Goal: Task Accomplishment & Management: Manage account settings

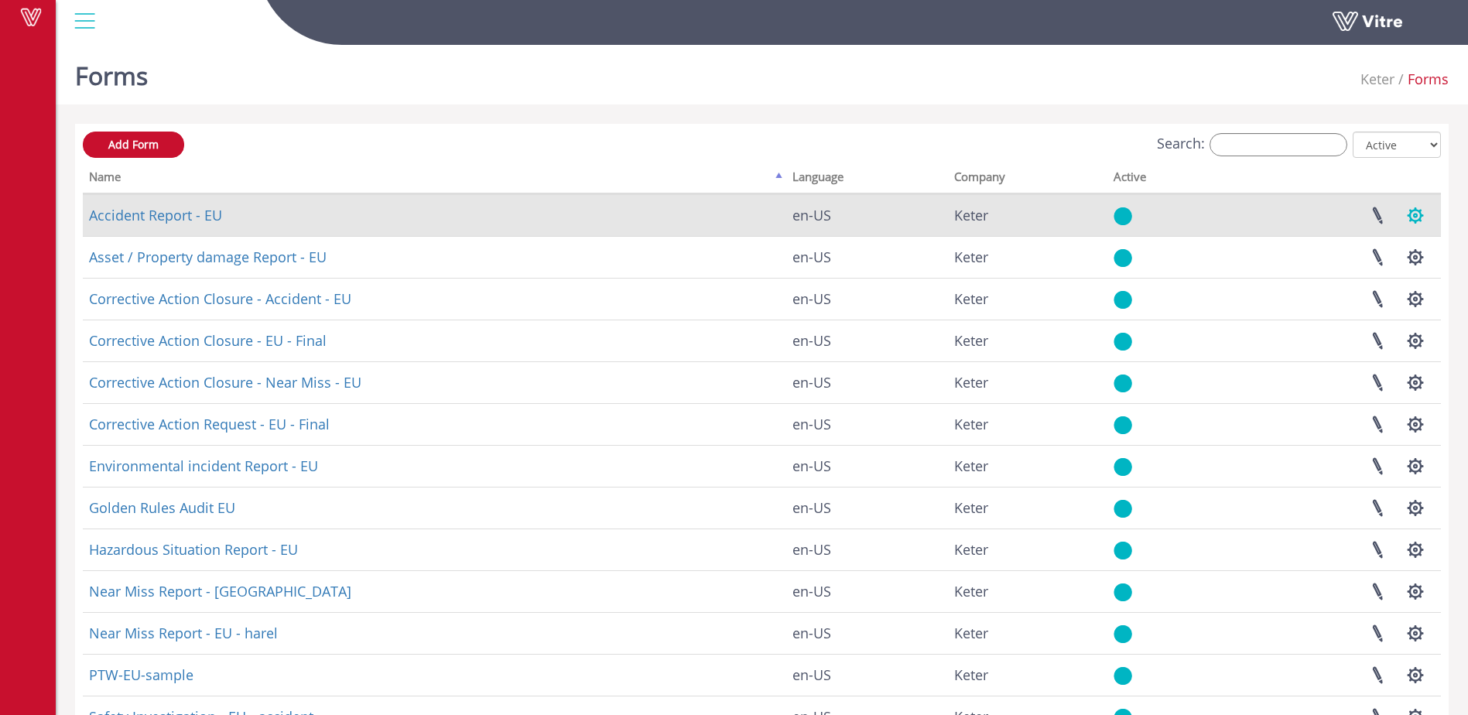
click at [1418, 219] on button "button" at bounding box center [1415, 215] width 39 height 41
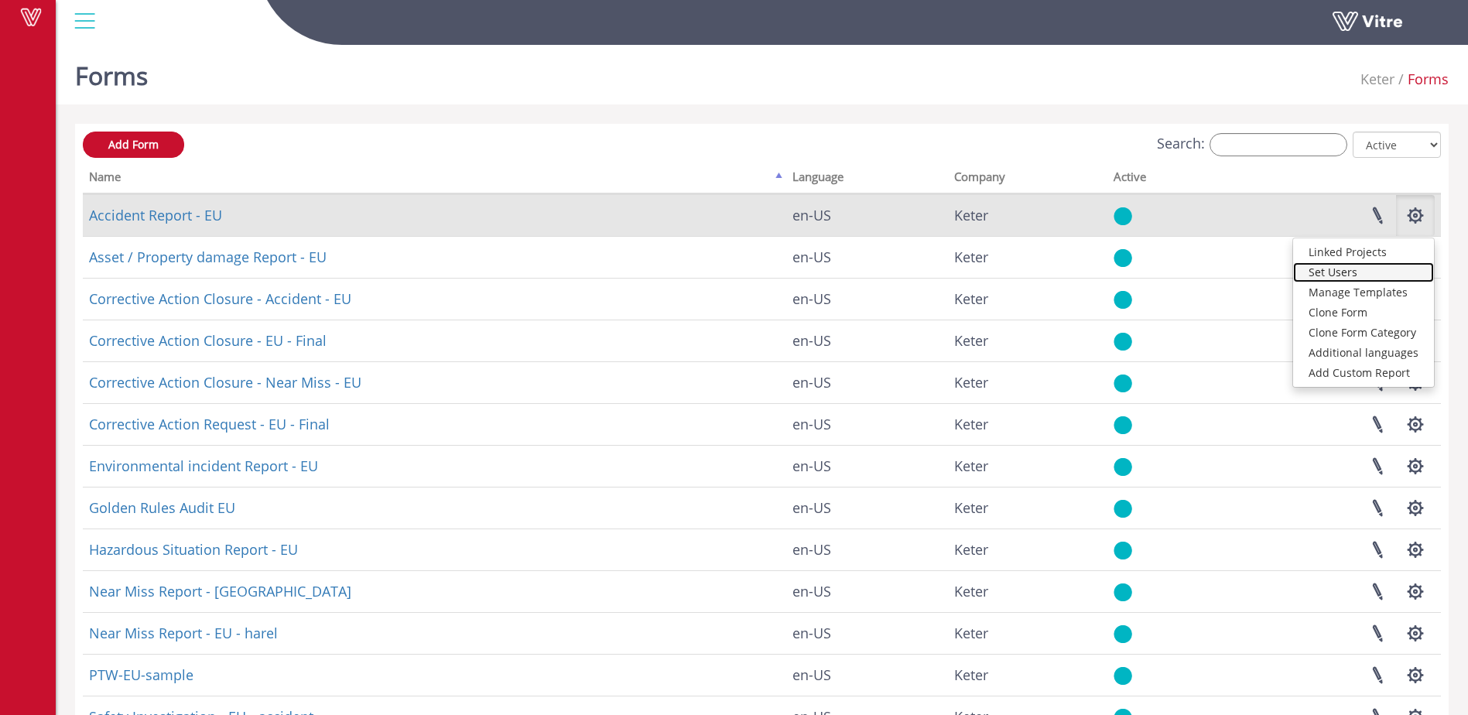
click at [1339, 269] on link "Set Users" at bounding box center [1363, 272] width 141 height 20
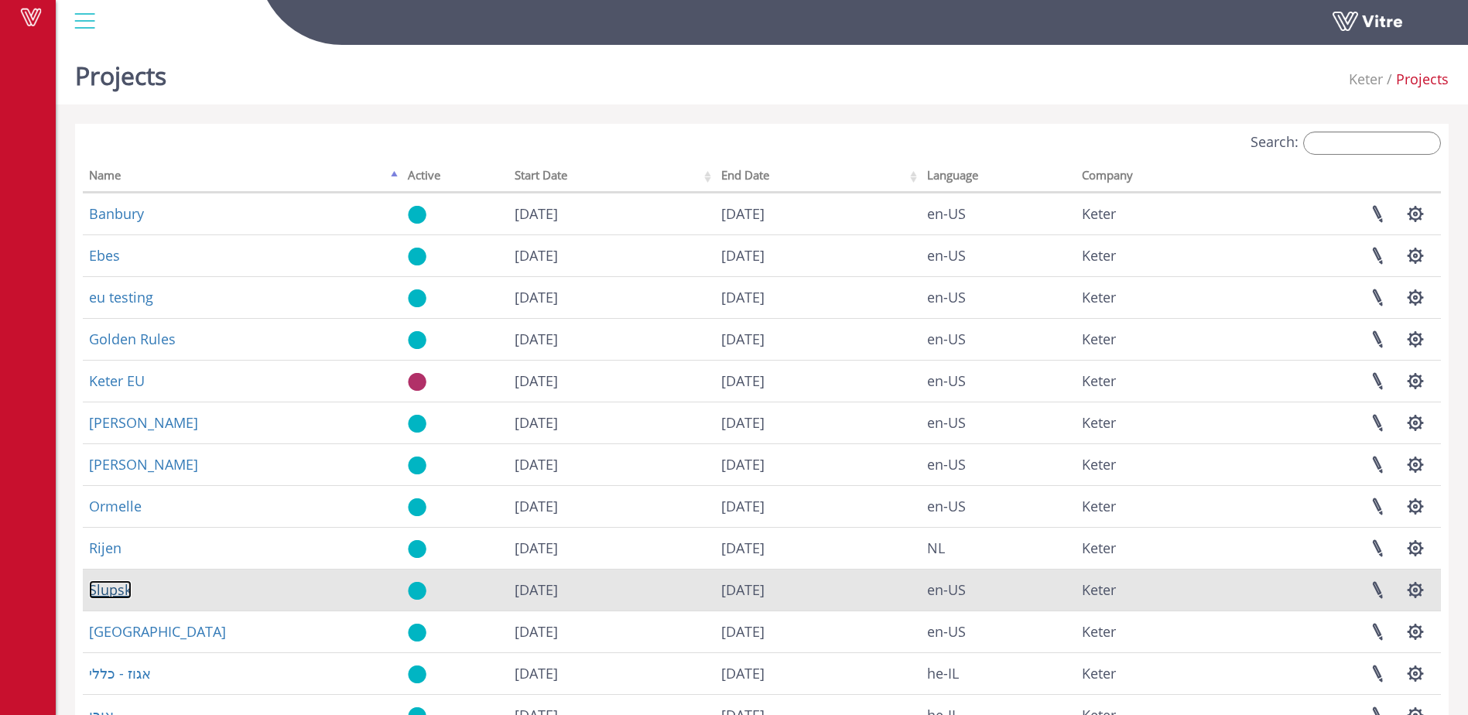
click at [107, 587] on link "Slupsk" at bounding box center [110, 590] width 43 height 19
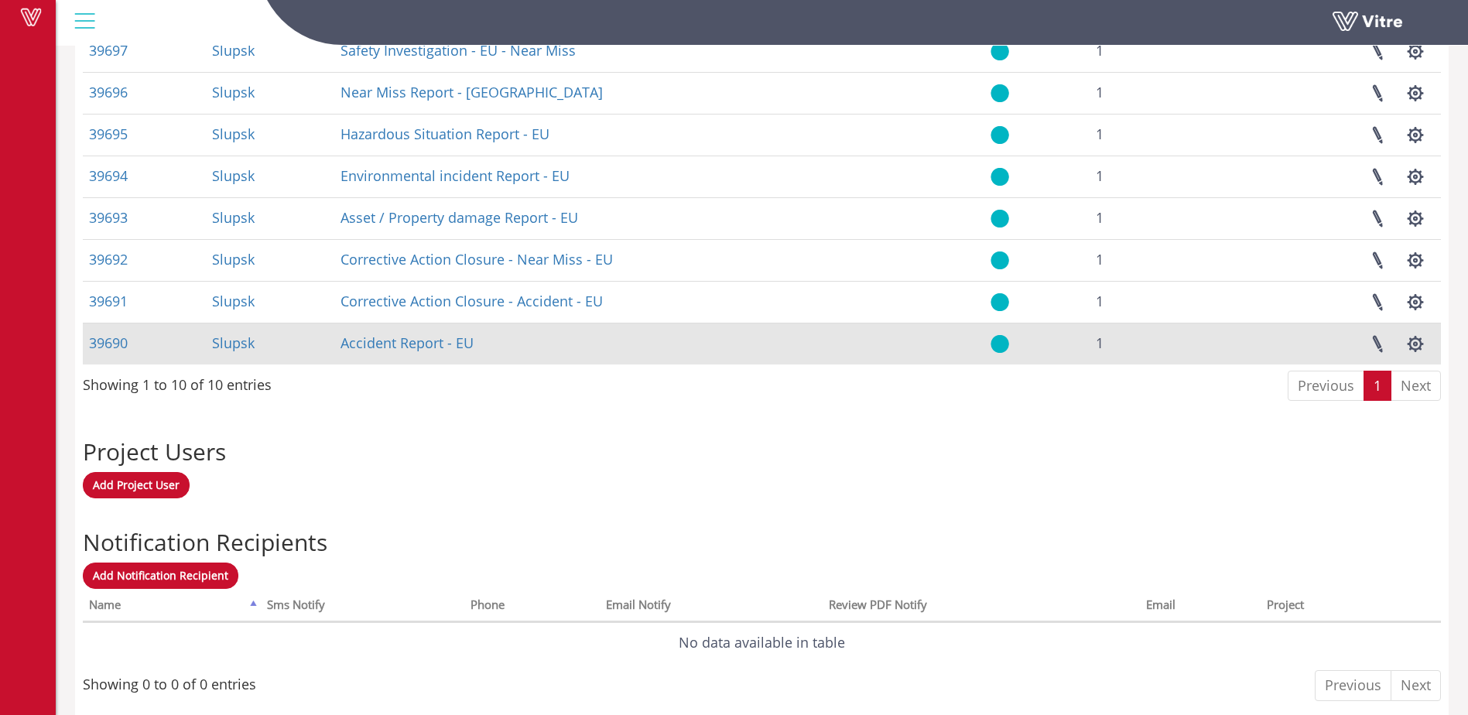
scroll to position [851, 0]
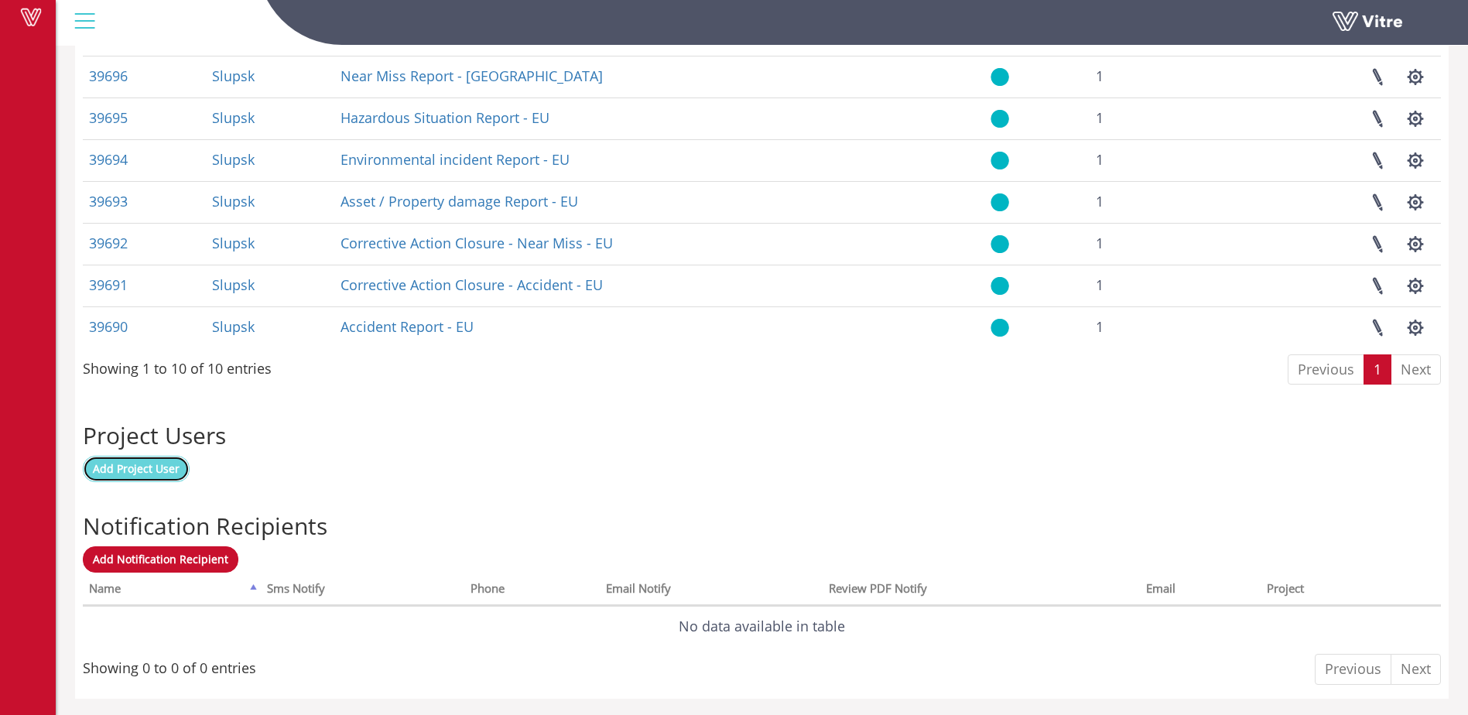
click at [156, 465] on span "Add Project User" at bounding box center [136, 468] width 87 height 15
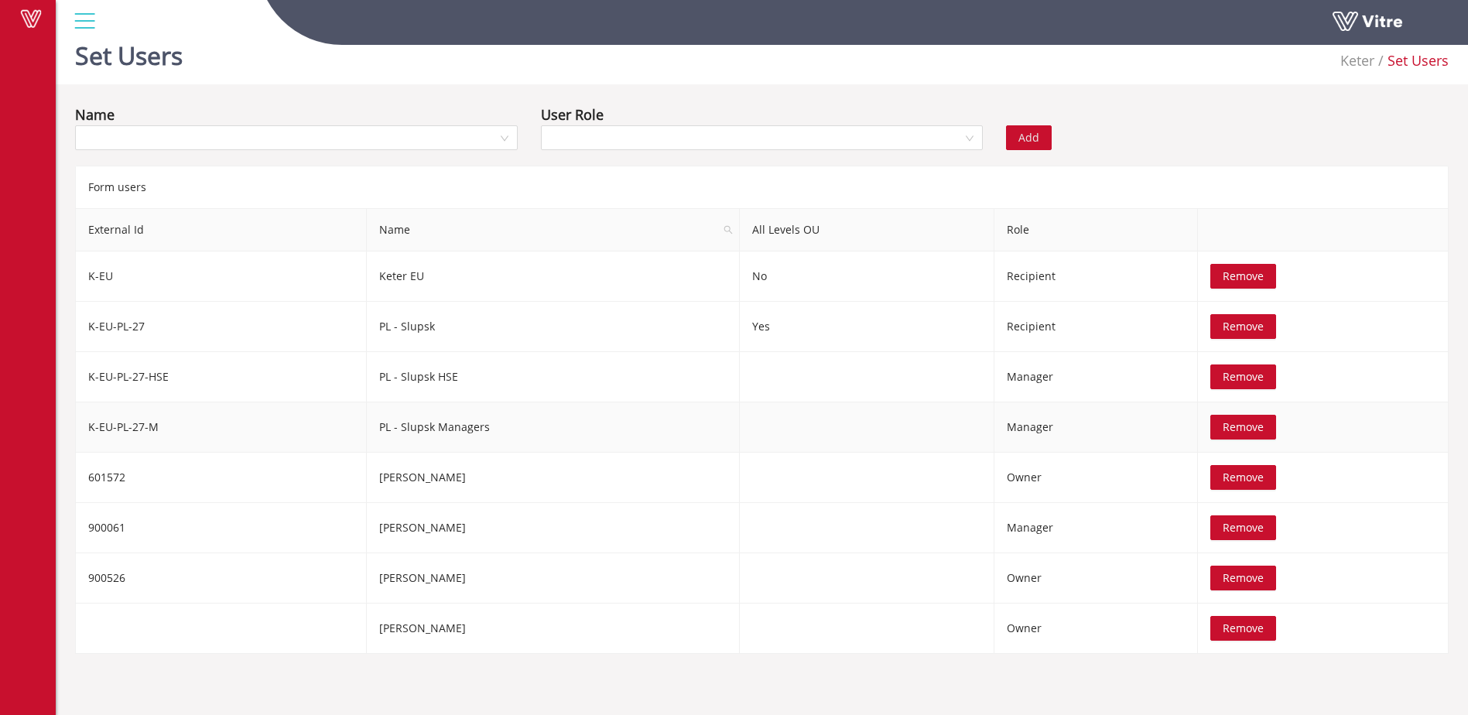
scroll to position [39, 0]
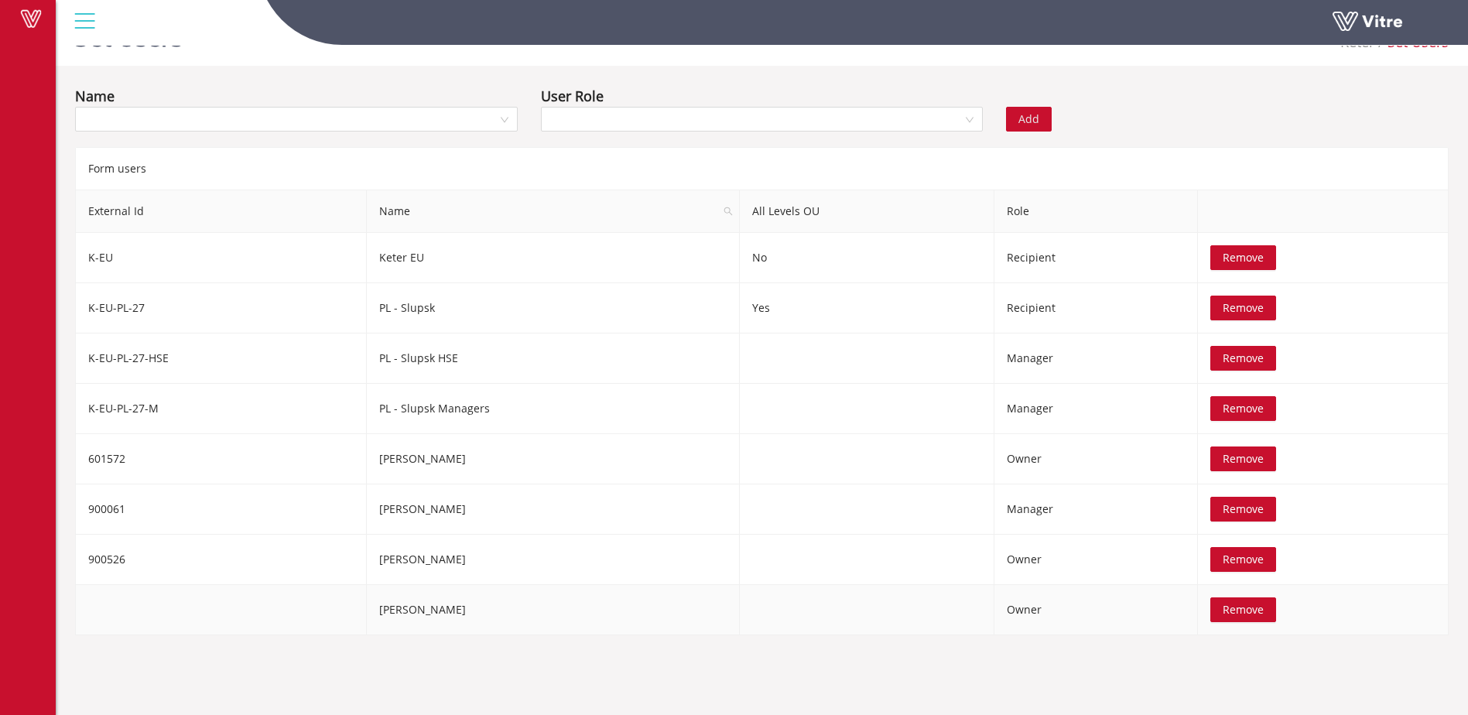
click at [1223, 612] on span "Remove" at bounding box center [1243, 609] width 41 height 17
click at [142, 126] on input "search" at bounding box center [290, 119] width 413 height 23
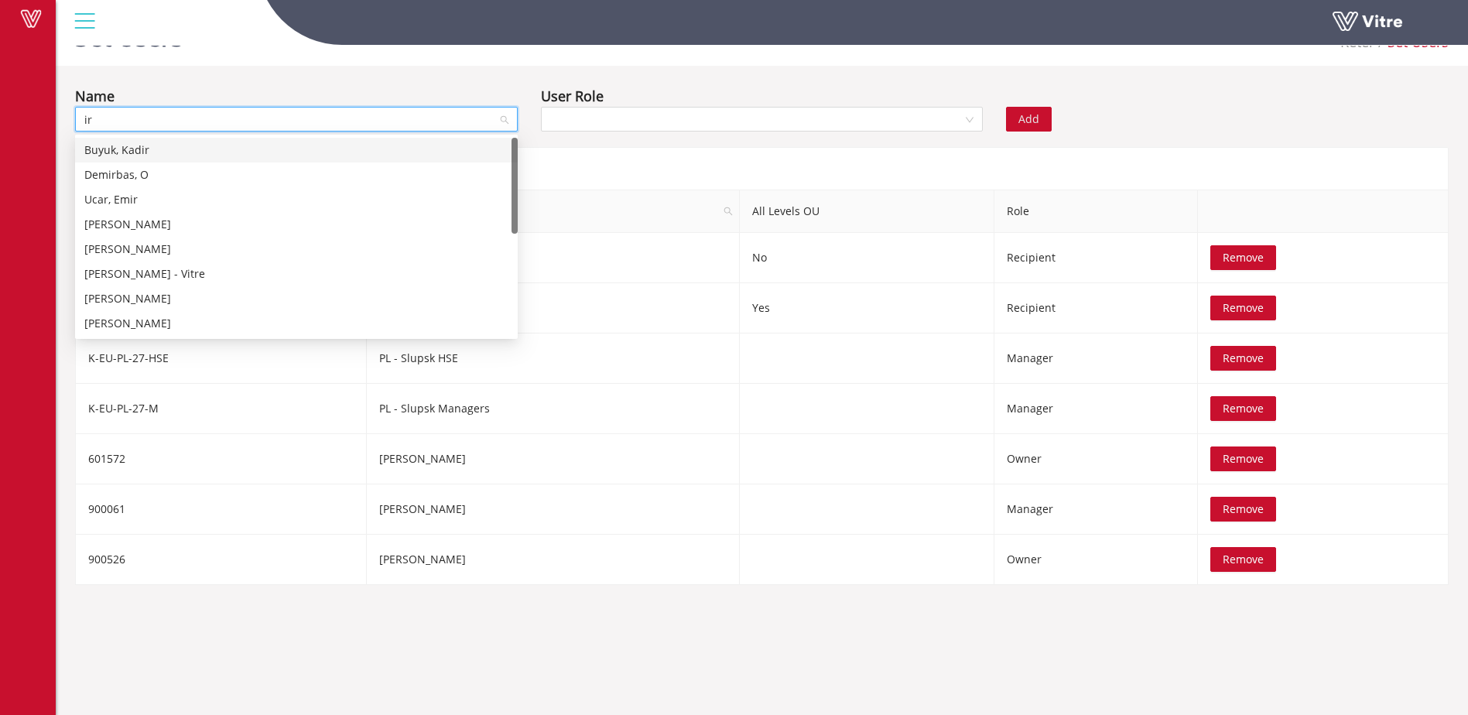
type input "ire"
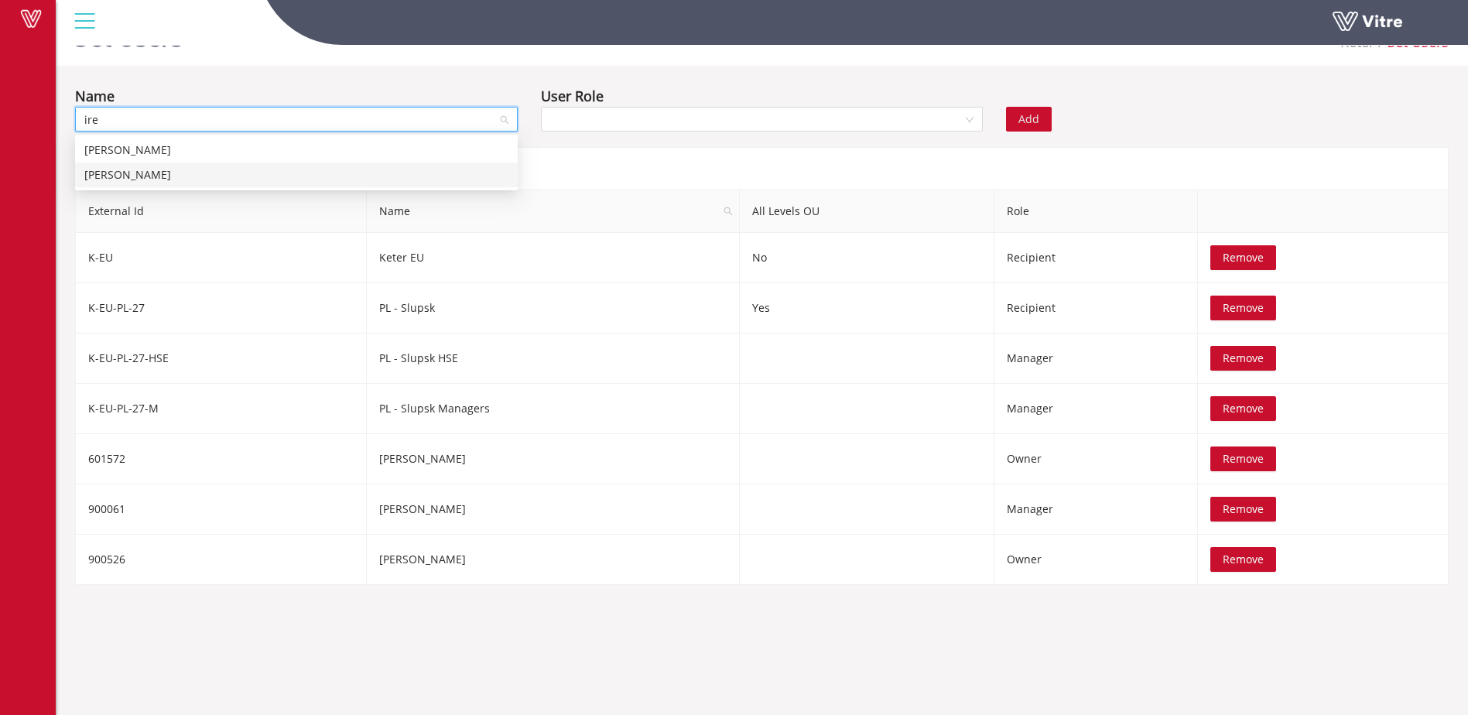
click at [135, 174] on div "Ireneusz Ciuk" at bounding box center [296, 174] width 424 height 17
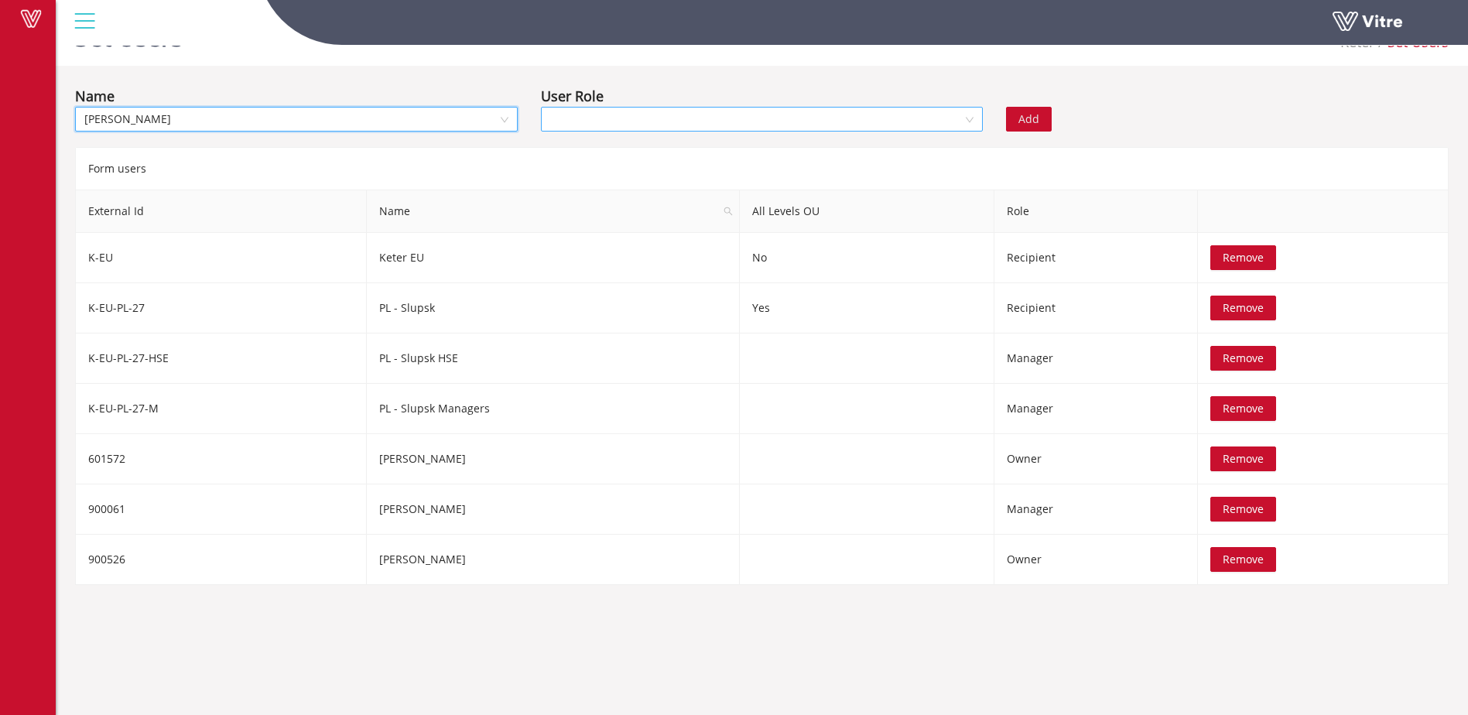
click at [631, 124] on input "search" at bounding box center [756, 119] width 413 height 23
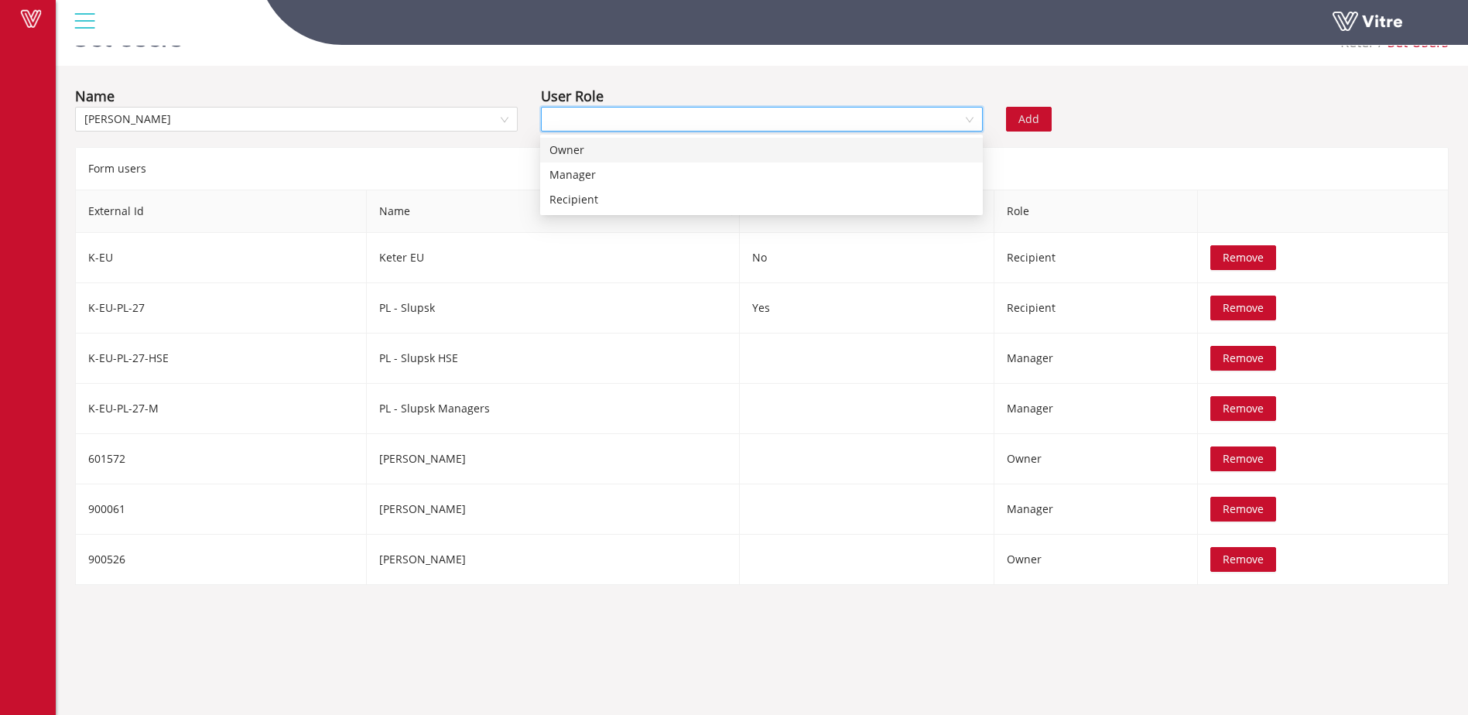
click at [580, 152] on div "Owner" at bounding box center [762, 150] width 424 height 17
click at [1035, 116] on span "Add" at bounding box center [1029, 119] width 21 height 17
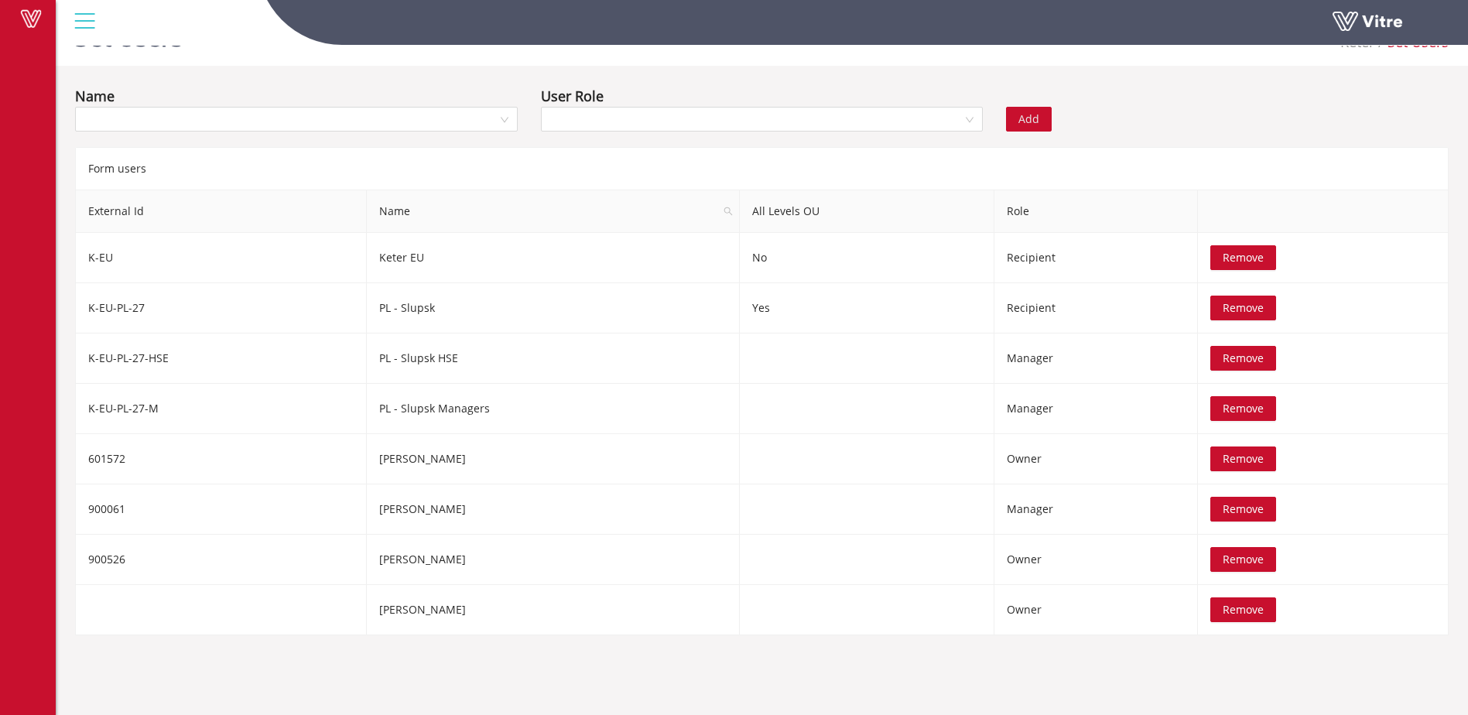
click at [1166, 105] on div "Add" at bounding box center [1111, 108] width 233 height 46
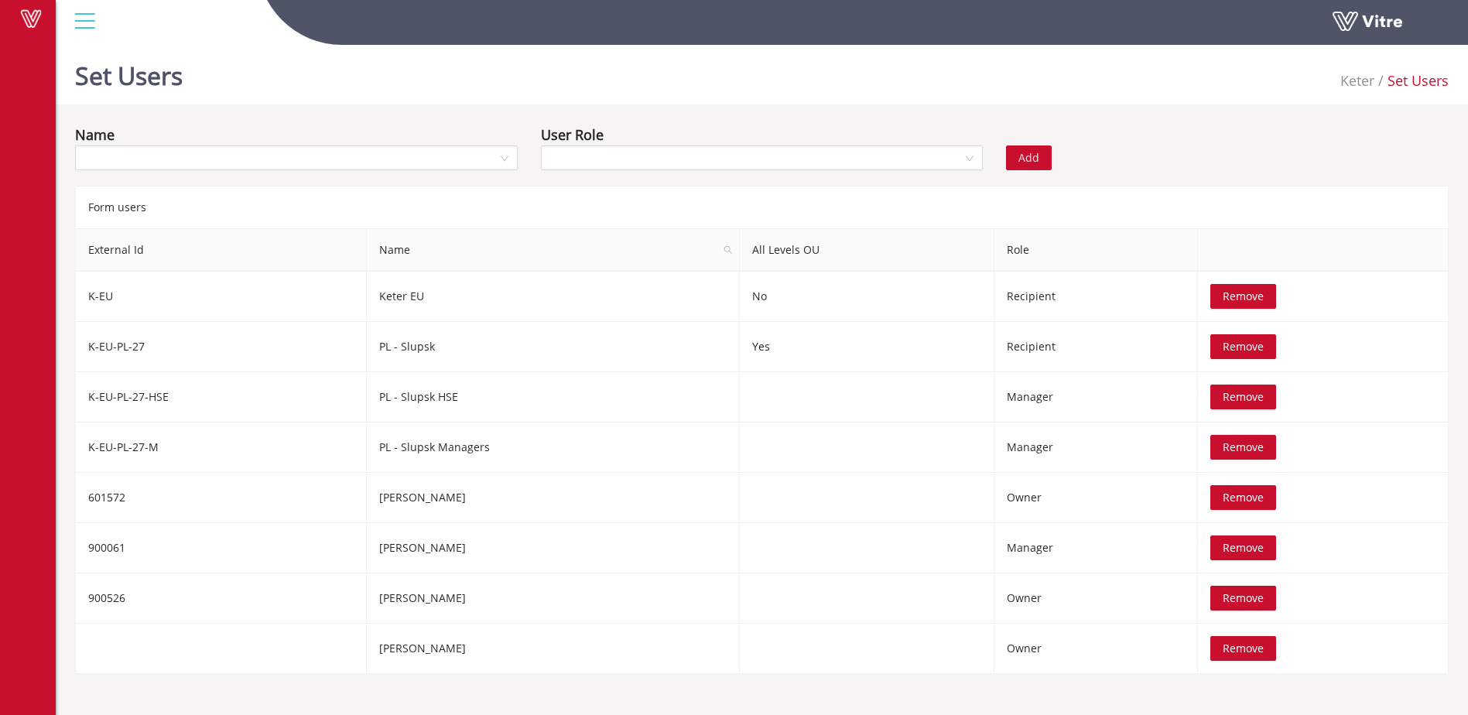
scroll to position [39, 0]
